Goal: Participate in discussion

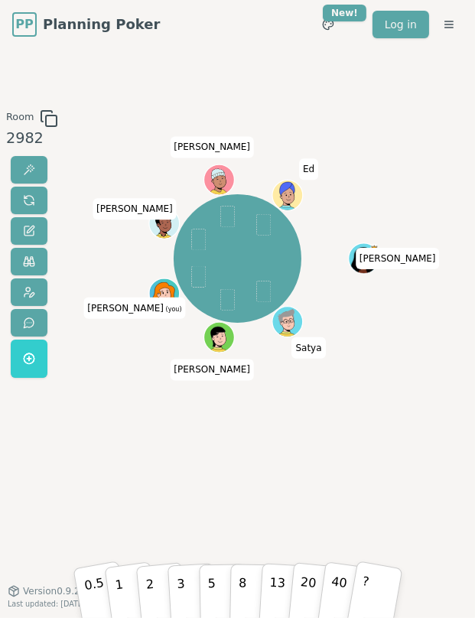
click at [71, 180] on div "Room 2982 Nancy Satya David Cruz Hannah (you) Nick Juan David Ed 0.5 1 2 3 5 8 …" at bounding box center [237, 319] width 475 height 420
click at [31, 261] on span at bounding box center [29, 261] width 12 height 12
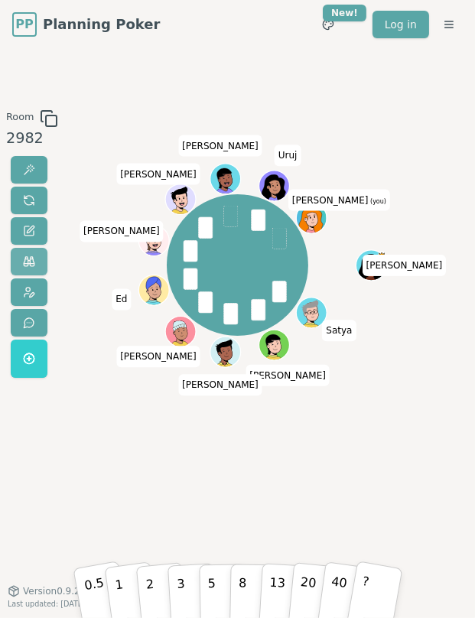
click at [35, 255] on button at bounding box center [29, 262] width 37 height 28
